Goal: Task Accomplishment & Management: Manage account settings

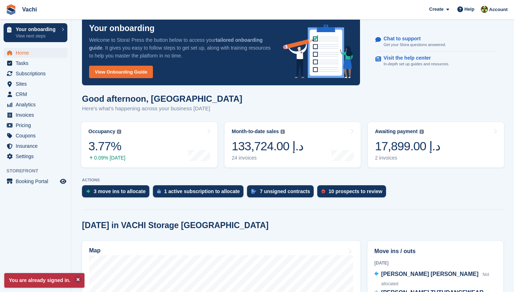
scroll to position [87, 0]
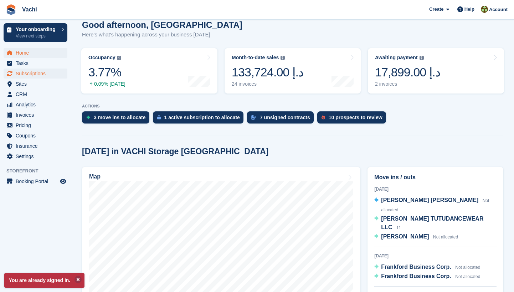
click at [47, 78] on span "Subscriptions" at bounding box center [37, 73] width 43 height 10
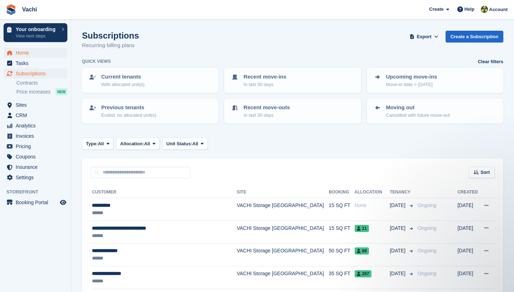
click at [46, 52] on span "Home" at bounding box center [37, 53] width 43 height 10
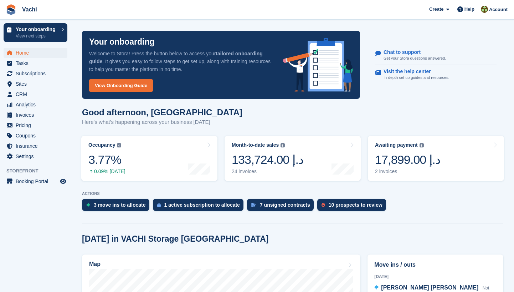
scroll to position [103, 0]
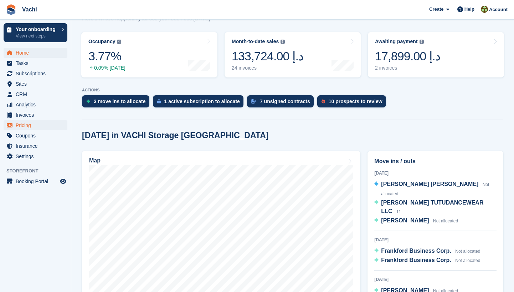
click at [37, 122] on span "Pricing" at bounding box center [37, 125] width 43 height 10
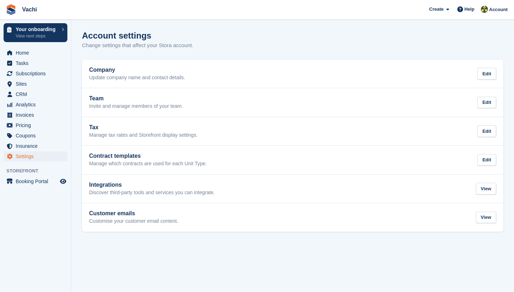
click at [35, 127] on span "Pricing" at bounding box center [37, 125] width 43 height 10
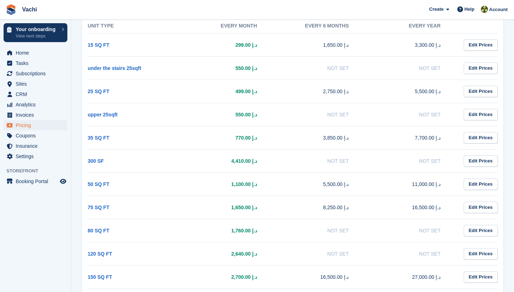
scroll to position [117, 0]
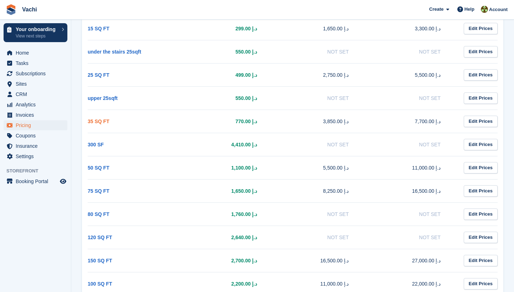
click at [99, 121] on link "35 SQ FT" at bounding box center [99, 121] width 22 height 6
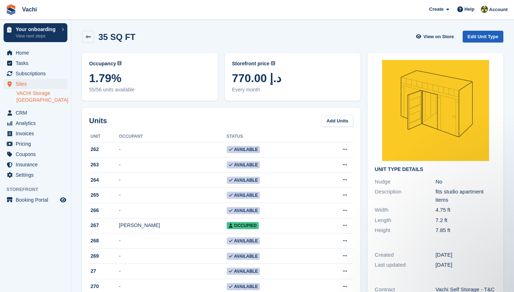
click at [480, 39] on link "Edit Unit Type" at bounding box center [483, 37] width 41 height 12
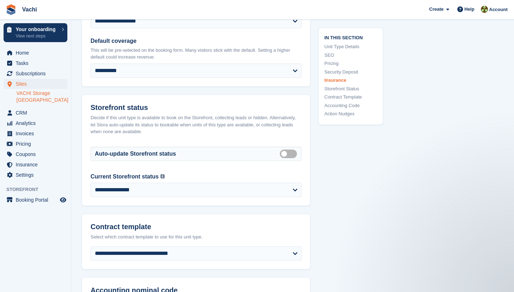
scroll to position [1071, 0]
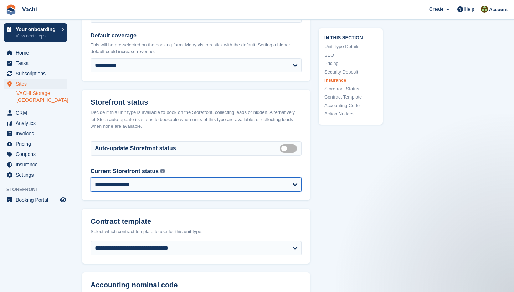
select select "********"
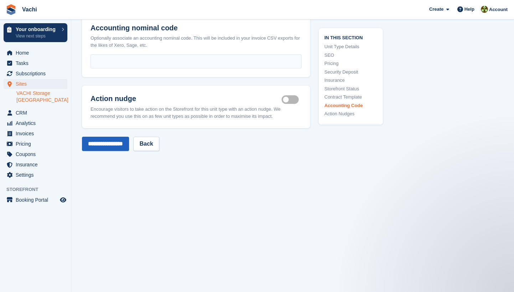
scroll to position [1347, 0]
click at [122, 137] on input "**********" at bounding box center [105, 144] width 47 height 14
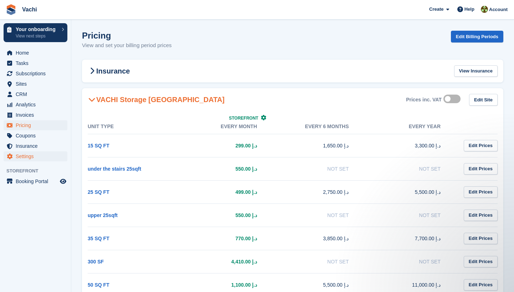
click at [51, 153] on span "Settings" at bounding box center [37, 156] width 43 height 10
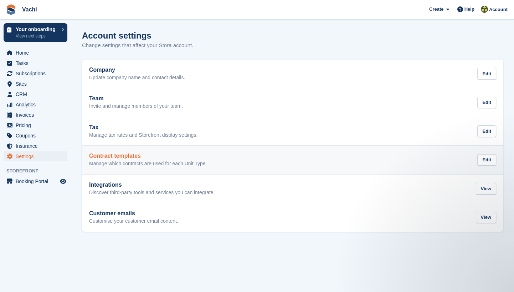
click at [143, 157] on h2 "Contract templates" at bounding box center [148, 156] width 118 height 6
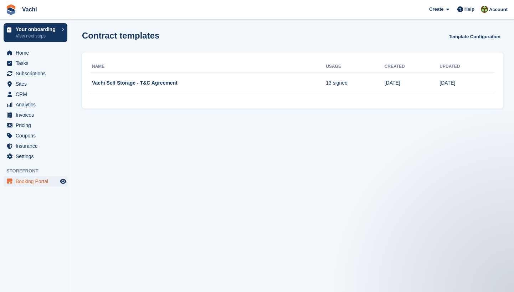
click at [43, 181] on span "Booking Portal" at bounding box center [37, 181] width 43 height 10
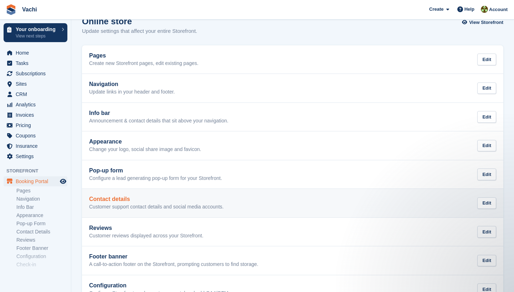
scroll to position [15, 0]
click at [132, 204] on p "Customer support contact details and social media accounts." at bounding box center [156, 206] width 134 height 6
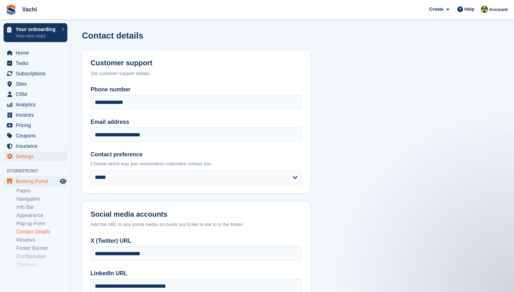
click at [30, 158] on span "Settings" at bounding box center [37, 156] width 43 height 10
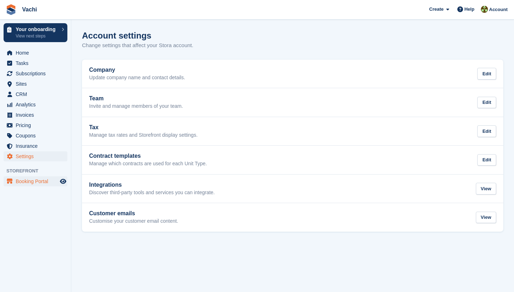
click at [32, 182] on span "Booking Portal" at bounding box center [37, 181] width 43 height 10
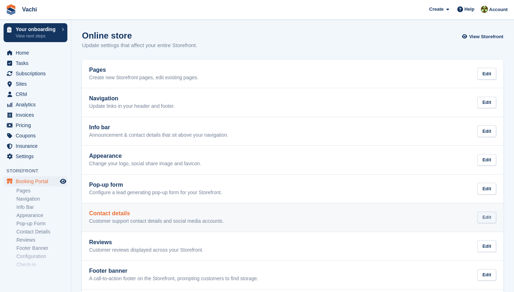
click at [487, 216] on div "Edit" at bounding box center [487, 218] width 19 height 12
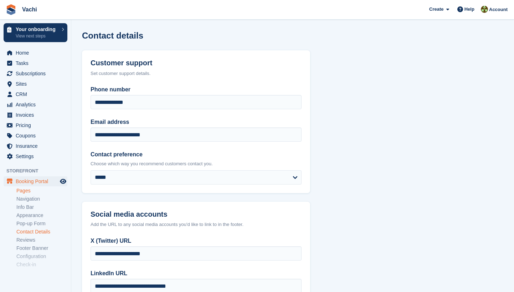
click at [29, 192] on link "Pages" at bounding box center [41, 190] width 51 height 7
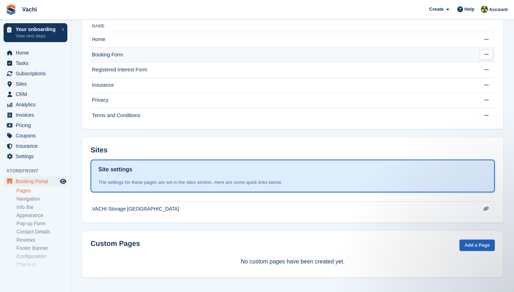
scroll to position [59, 0]
click at [121, 52] on td "Booking Form" at bounding box center [283, 54] width 384 height 15
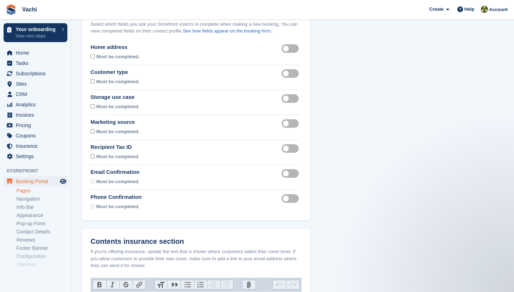
scroll to position [50, 0]
click at [290, 147] on label "Recipient tax id visible" at bounding box center [292, 147] width 20 height 1
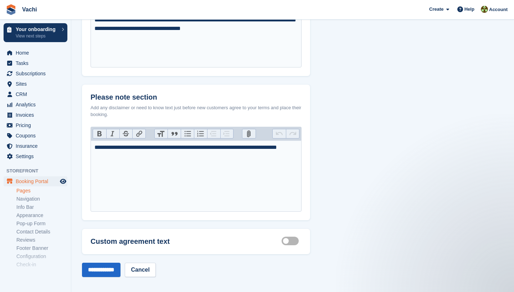
scroll to position [344, 0]
click at [111, 263] on input "**********" at bounding box center [101, 270] width 39 height 14
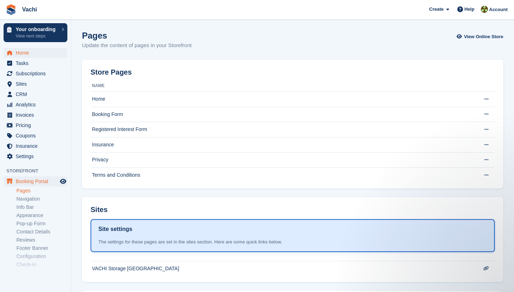
click at [28, 57] on span "Home" at bounding box center [37, 53] width 43 height 10
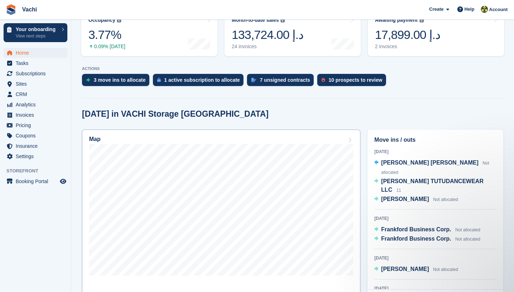
scroll to position [134, 0]
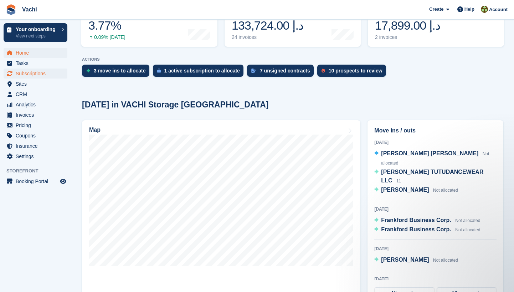
click at [31, 70] on span "Subscriptions" at bounding box center [37, 73] width 43 height 10
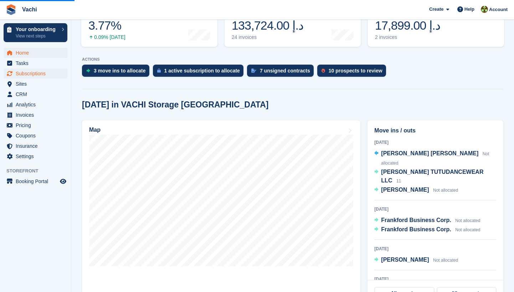
click at [47, 75] on span "Subscriptions" at bounding box center [37, 73] width 43 height 10
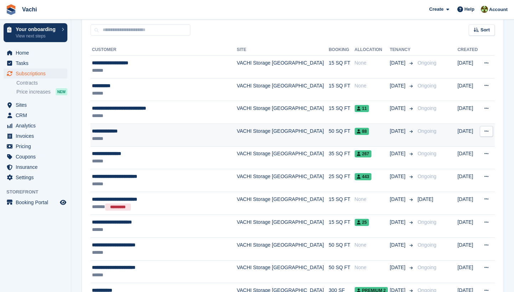
scroll to position [143, 0]
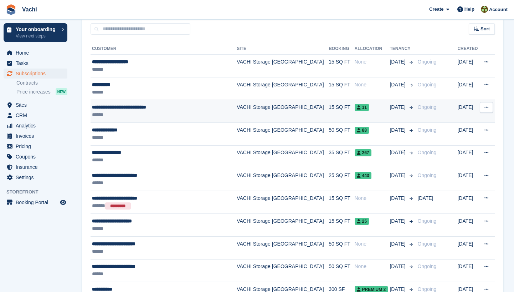
click at [173, 104] on div "**********" at bounding box center [160, 106] width 137 height 7
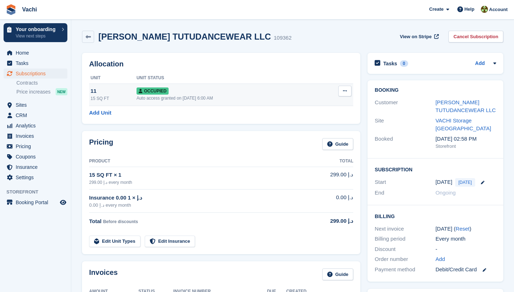
click at [342, 90] on button at bounding box center [345, 91] width 13 height 11
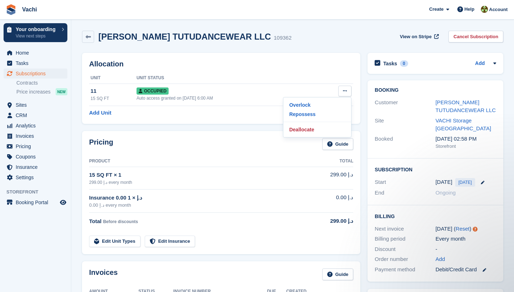
click at [40, 74] on span "Subscriptions" at bounding box center [37, 73] width 43 height 10
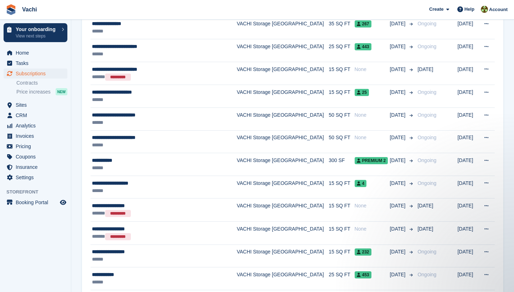
scroll to position [118, 0]
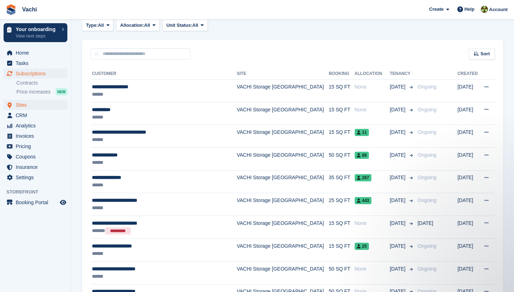
click at [25, 103] on span "Sites" at bounding box center [37, 105] width 43 height 10
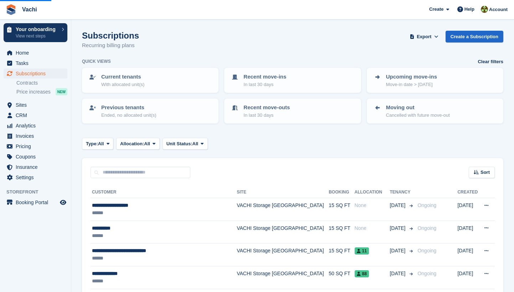
scroll to position [30, 0]
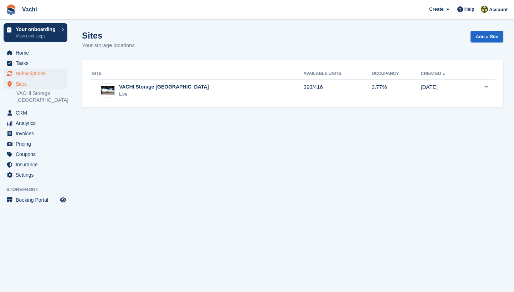
click at [45, 72] on span "Subscriptions" at bounding box center [37, 73] width 43 height 10
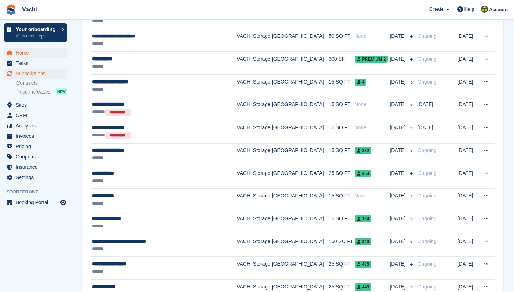
scroll to position [274, 0]
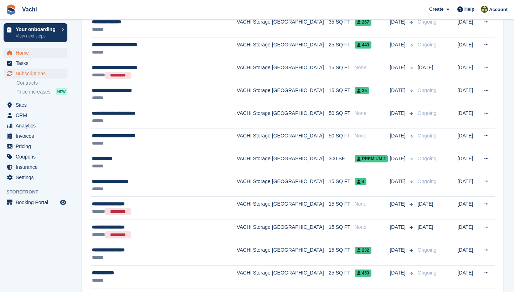
click at [20, 54] on span "Home" at bounding box center [37, 53] width 43 height 10
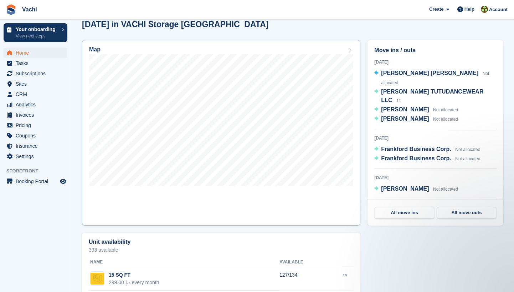
scroll to position [117, 0]
